Goal: Task Accomplishment & Management: Complete application form

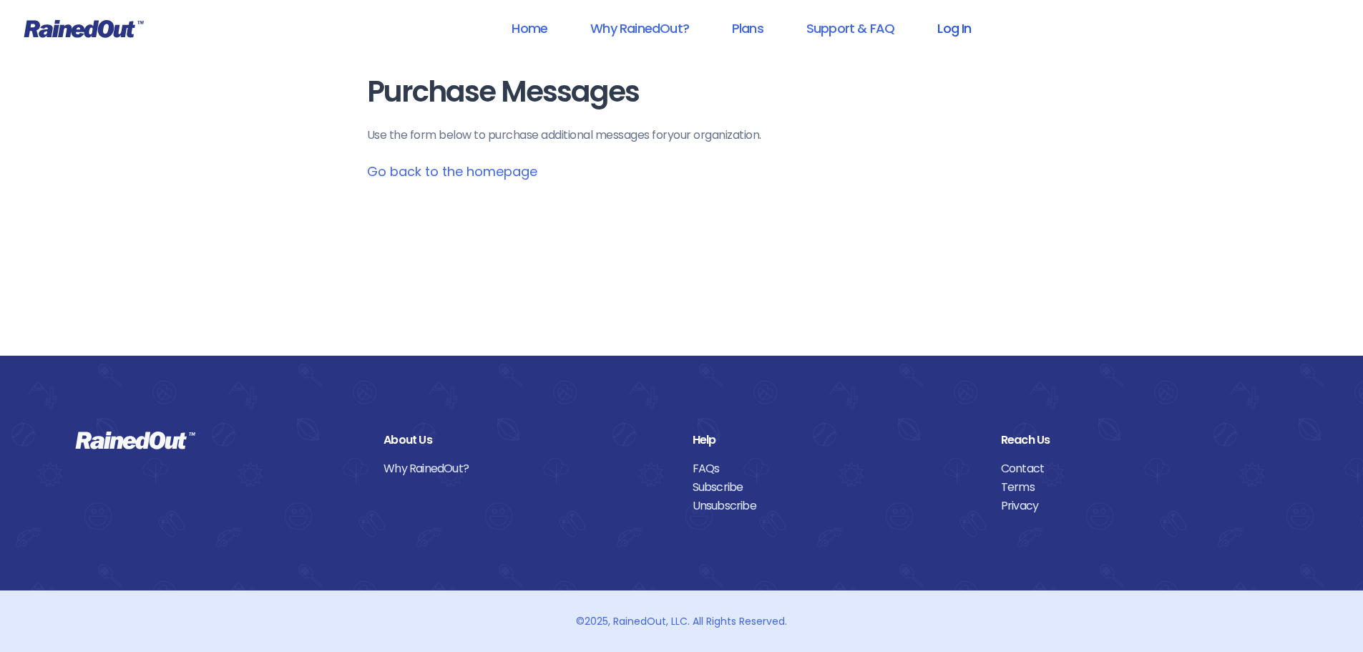
click at [930, 18] on link "Log In" at bounding box center [953, 28] width 71 height 32
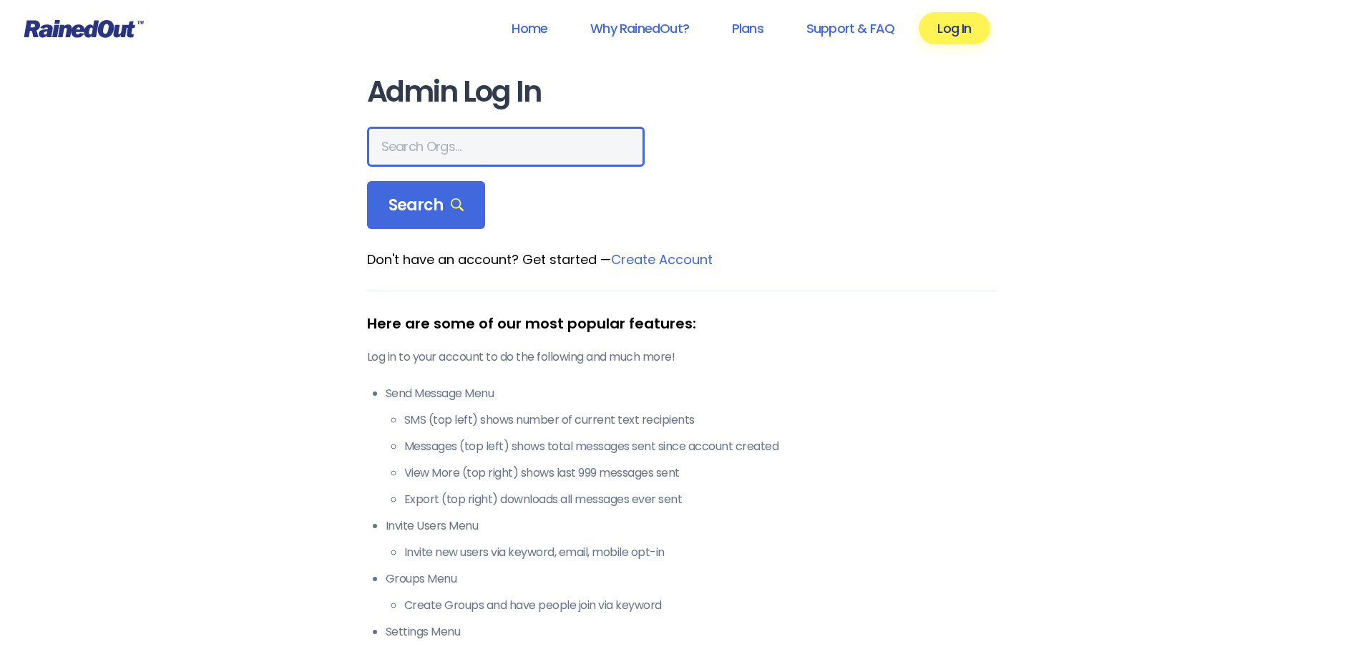
click at [531, 136] on input "text" at bounding box center [506, 147] width 278 height 40
type input "the heights g"
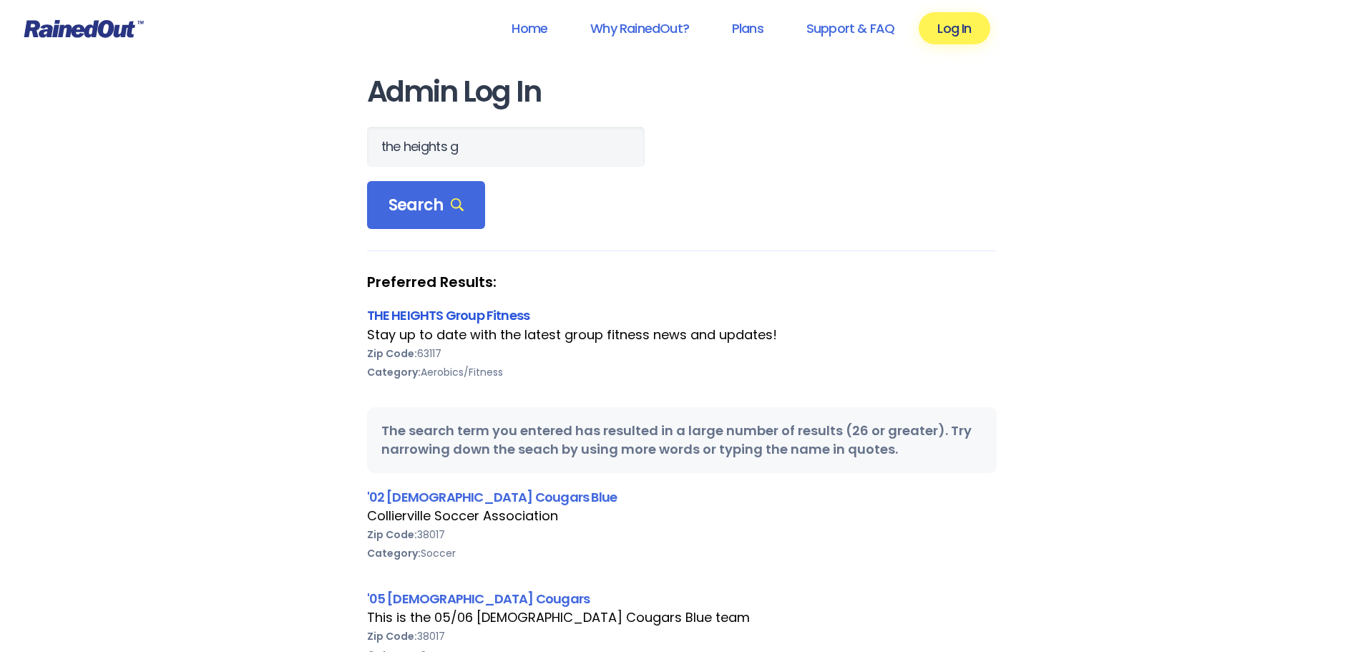
click at [442, 317] on link "THE HEIGHTS Group Fitness" at bounding box center [448, 315] width 163 height 18
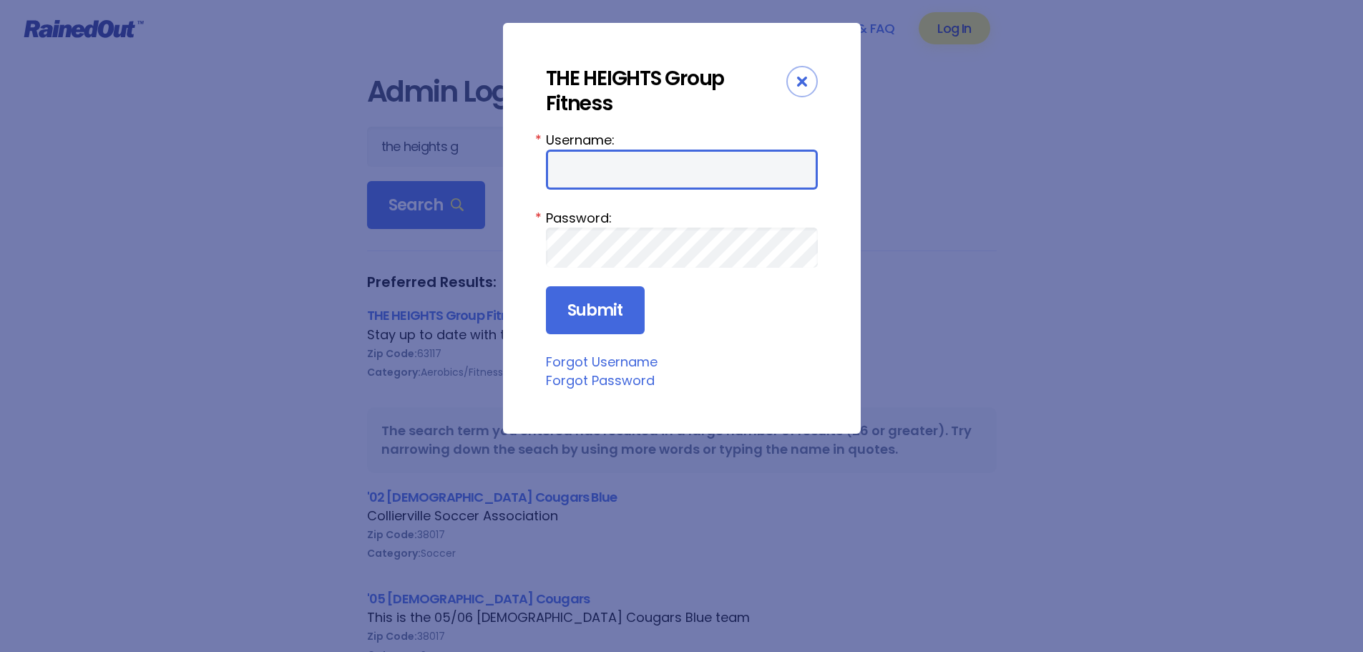
type input "jturek"
click at [629, 174] on input "jturek" at bounding box center [682, 169] width 272 height 40
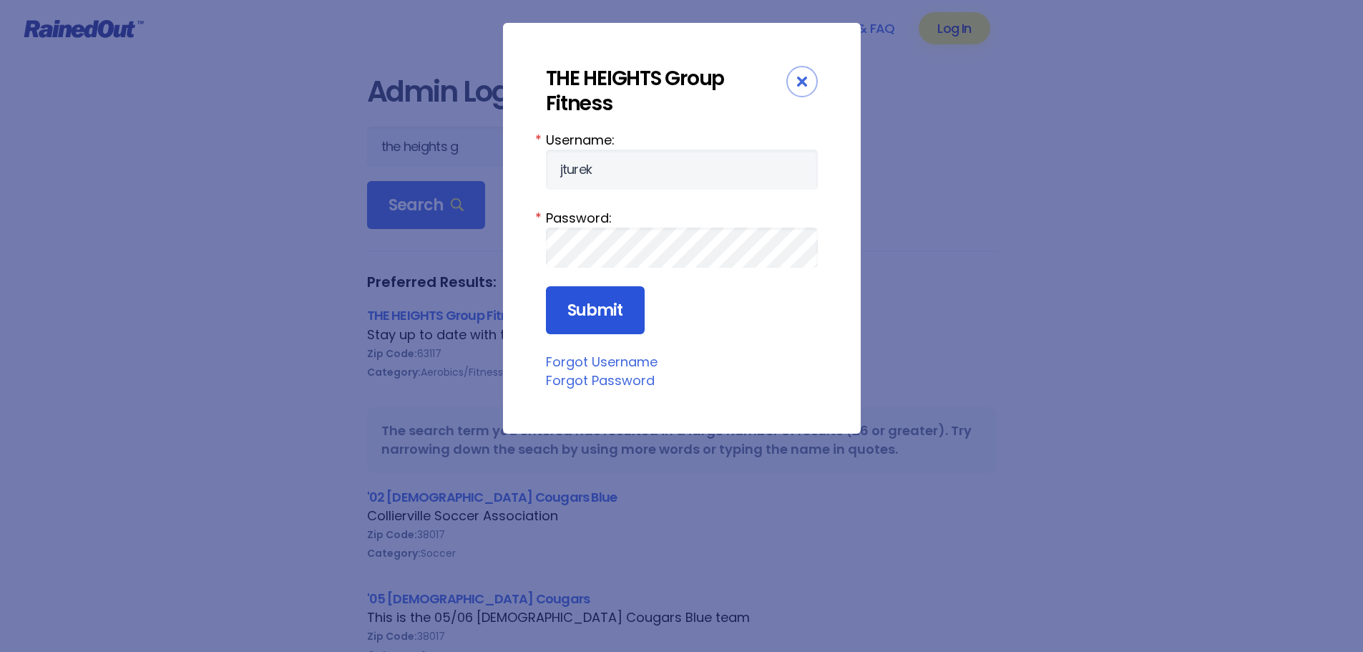
click at [584, 305] on input "Submit" at bounding box center [595, 310] width 99 height 49
